Goal: Complete application form

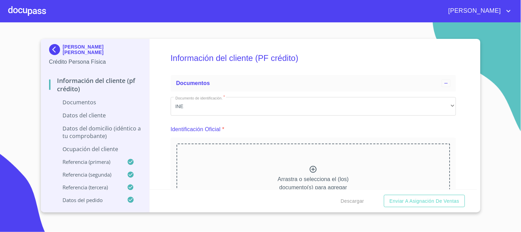
scroll to position [801, 0]
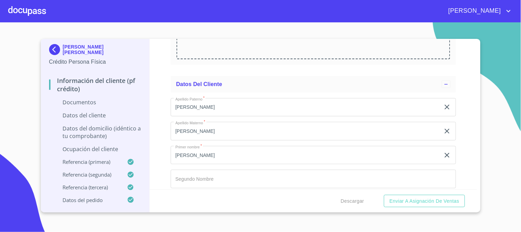
click at [45, 11] on div at bounding box center [27, 11] width 38 height 22
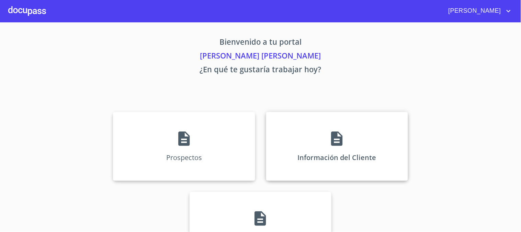
click at [321, 141] on div "Información del Cliente" at bounding box center [337, 146] width 142 height 69
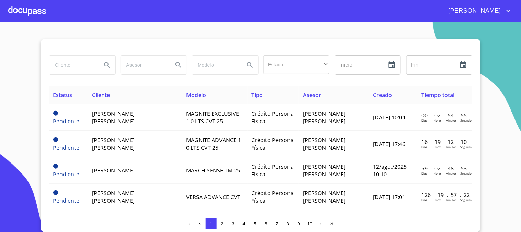
click at [76, 61] on input "search" at bounding box center [72, 65] width 47 height 19
click at [35, 15] on div at bounding box center [27, 11] width 38 height 22
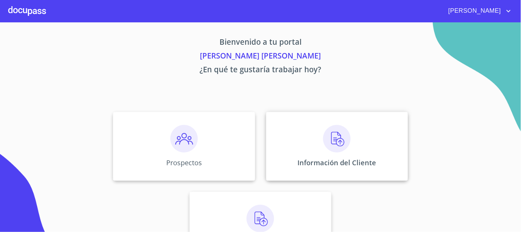
click at [330, 126] on img at bounding box center [336, 138] width 27 height 27
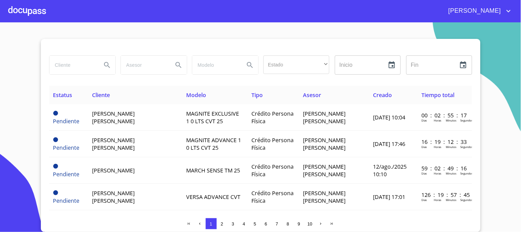
click at [86, 58] on input "search" at bounding box center [72, 65] width 47 height 19
type input "p"
type input "ocean toys"
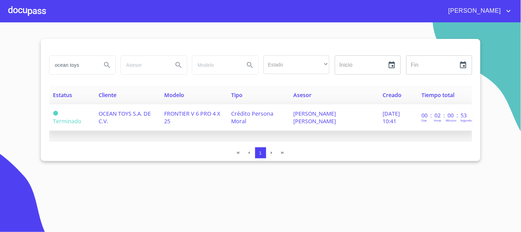
click at [251, 116] on span "Crédito Persona Moral" at bounding box center [252, 117] width 42 height 15
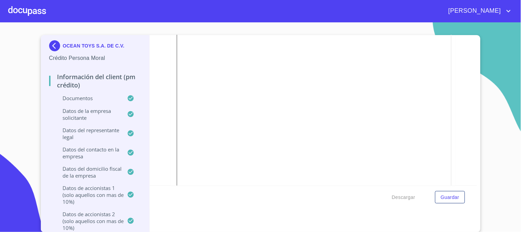
scroll to position [1674, 0]
